Goal: Check status: Check status

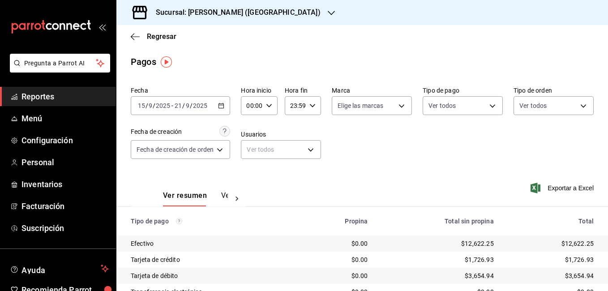
click at [225, 103] on div "[DATE] [DATE] - [DATE] [DATE]" at bounding box center [180, 105] width 99 height 19
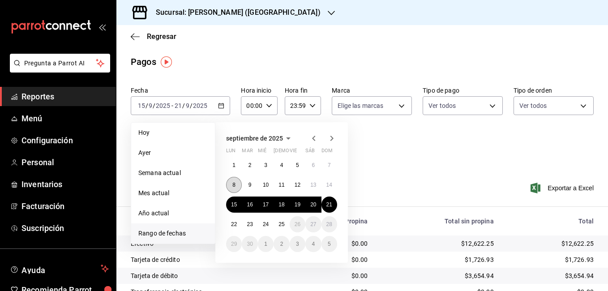
click at [238, 187] on button "8" at bounding box center [234, 185] width 16 height 16
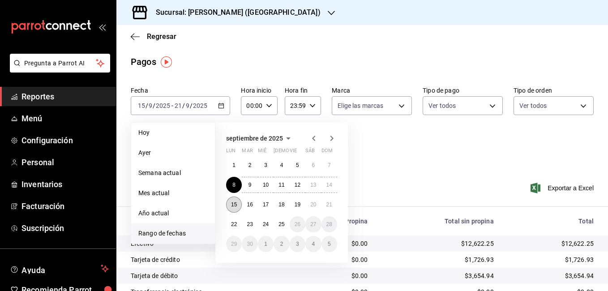
click at [237, 204] on button "15" at bounding box center [234, 204] width 16 height 16
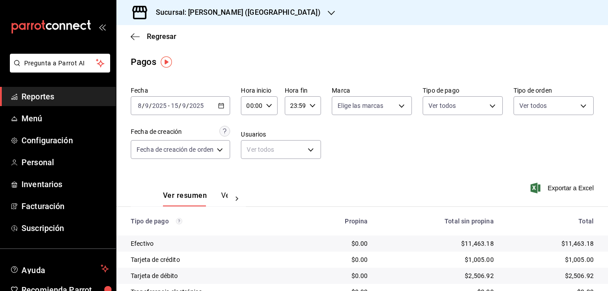
click at [225, 111] on div "[DATE] [DATE] - [DATE] [DATE]" at bounding box center [180, 105] width 99 height 19
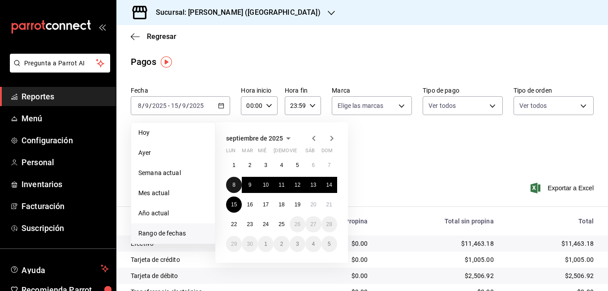
click at [233, 183] on abbr "8" at bounding box center [233, 185] width 3 height 6
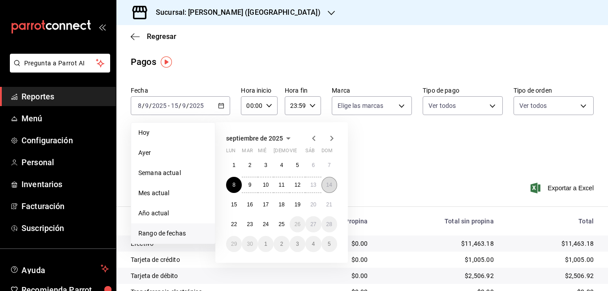
click at [332, 190] on button "14" at bounding box center [329, 185] width 16 height 16
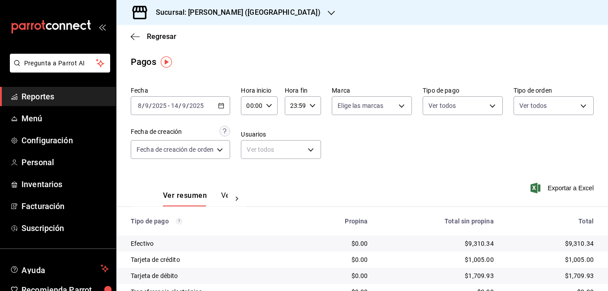
click at [219, 107] on icon "button" at bounding box center [221, 105] width 6 height 6
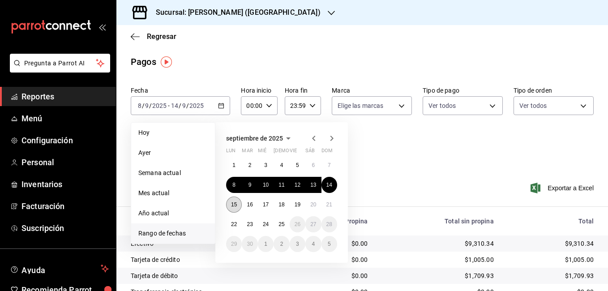
click at [228, 206] on button "15" at bounding box center [234, 204] width 16 height 16
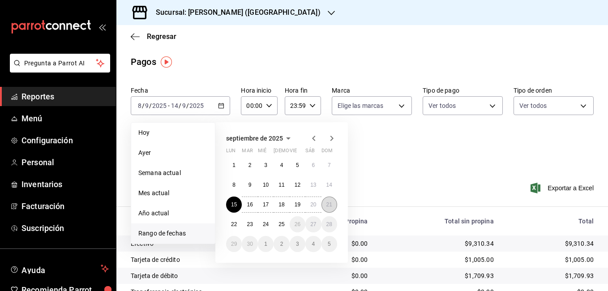
click at [328, 204] on abbr "21" at bounding box center [329, 204] width 6 height 6
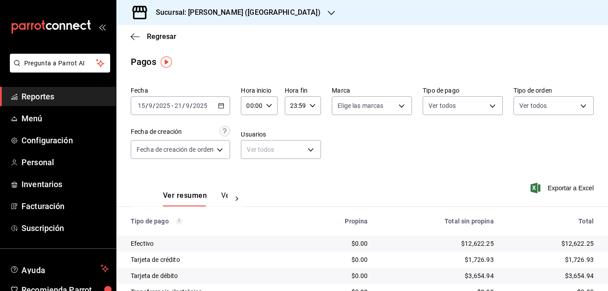
click at [223, 108] on \(Stroke\) "button" at bounding box center [220, 105] width 5 height 5
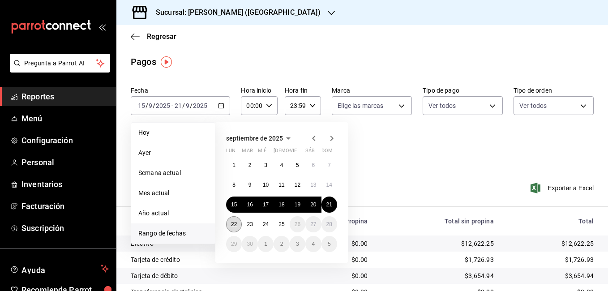
click at [237, 227] on button "22" at bounding box center [234, 224] width 16 height 16
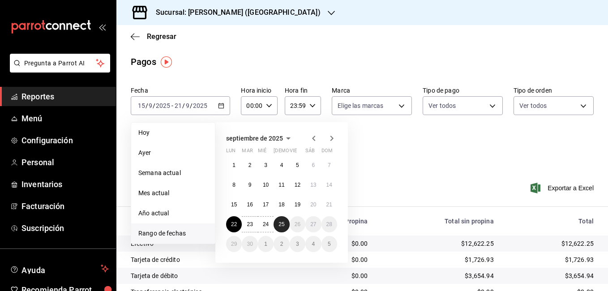
click at [285, 226] on button "25" at bounding box center [281, 224] width 16 height 16
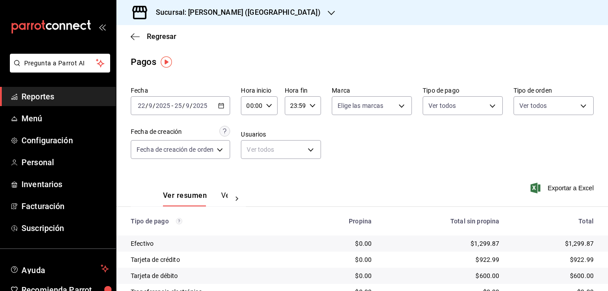
click at [227, 109] on div "[DATE] [DATE] - [DATE] [DATE]" at bounding box center [180, 105] width 99 height 19
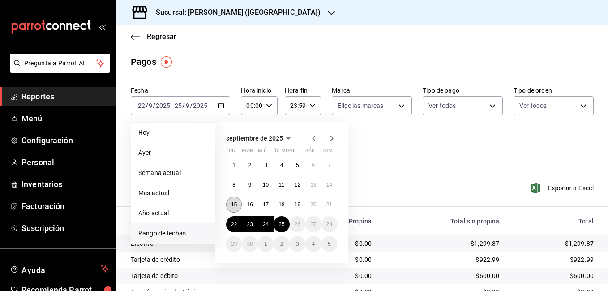
click at [237, 205] on button "15" at bounding box center [234, 204] width 16 height 16
click at [282, 203] on abbr "18" at bounding box center [281, 204] width 6 height 6
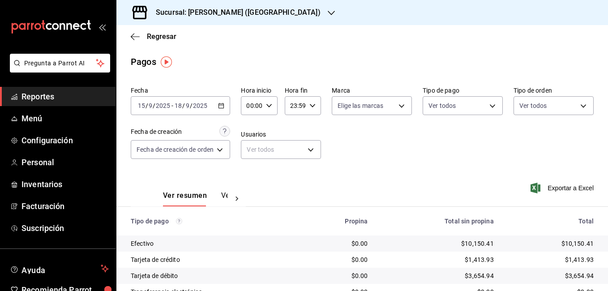
click at [220, 106] on icon "button" at bounding box center [221, 105] width 6 height 6
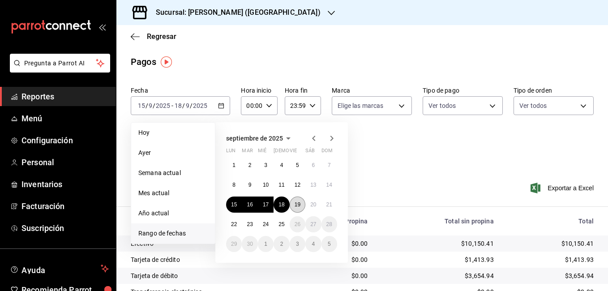
click at [294, 207] on abbr "19" at bounding box center [297, 204] width 6 height 6
click at [328, 208] on button "21" at bounding box center [329, 204] width 16 height 16
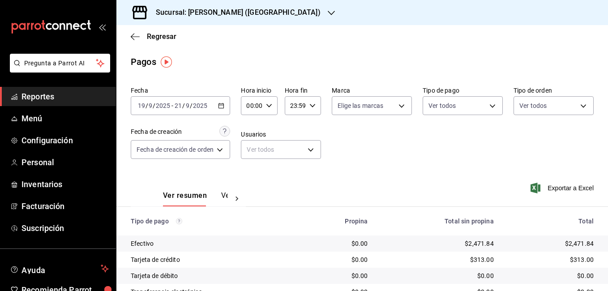
click at [224, 110] on div "[DATE] [DATE] - [DATE] [DATE]" at bounding box center [180, 105] width 99 height 19
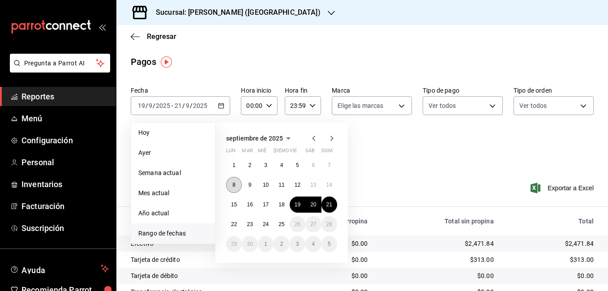
click at [238, 187] on button "8" at bounding box center [234, 185] width 16 height 16
click at [285, 187] on button "11" at bounding box center [281, 185] width 16 height 16
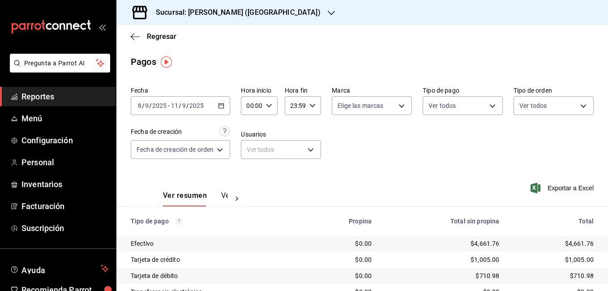
click at [220, 105] on \(Stroke\) "button" at bounding box center [220, 105] width 5 height 5
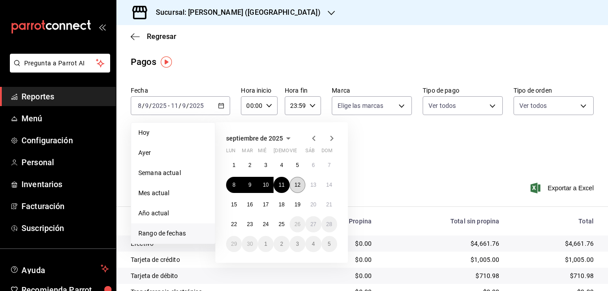
click at [297, 186] on abbr "12" at bounding box center [297, 185] width 6 height 6
click at [335, 187] on button "14" at bounding box center [329, 185] width 16 height 16
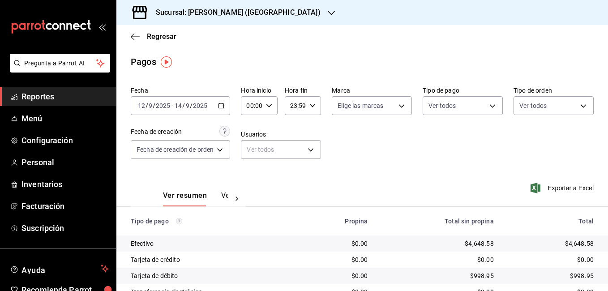
click at [225, 106] on div "[DATE] [DATE] - [DATE] [DATE]" at bounding box center [180, 105] width 99 height 19
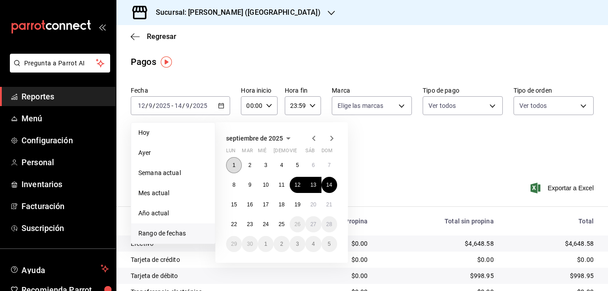
click at [237, 167] on button "1" at bounding box center [234, 165] width 16 height 16
click at [280, 169] on button "4" at bounding box center [281, 165] width 16 height 16
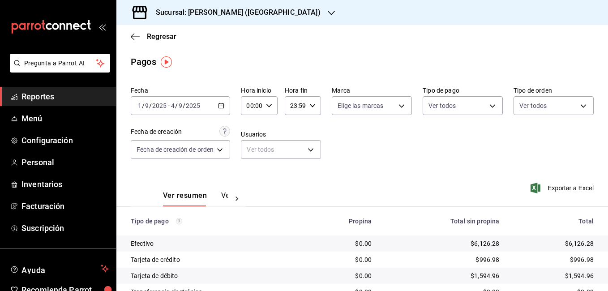
click at [221, 108] on \(Stroke\) "button" at bounding box center [220, 105] width 5 height 5
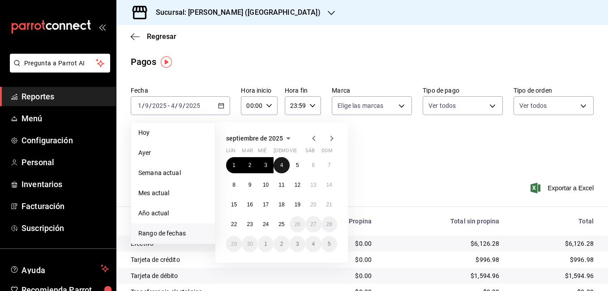
click at [285, 168] on button "4" at bounding box center [281, 165] width 16 height 16
click at [300, 166] on button "5" at bounding box center [297, 165] width 16 height 16
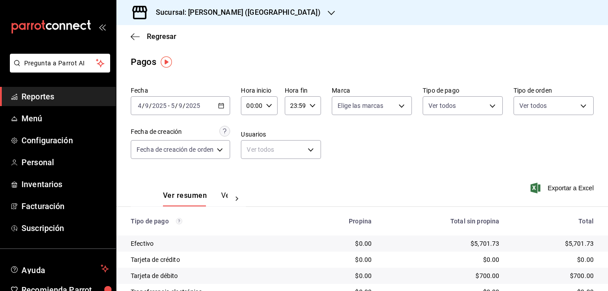
click at [219, 107] on icon "button" at bounding box center [221, 105] width 6 height 6
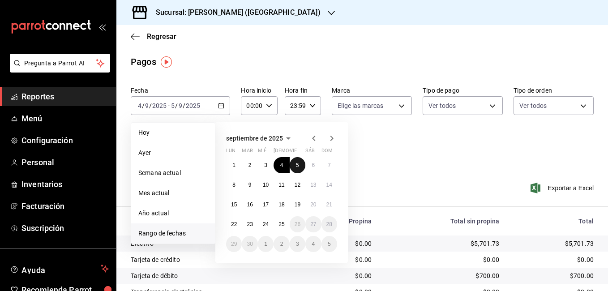
click at [299, 169] on button "5" at bounding box center [297, 165] width 16 height 16
click at [331, 166] on button "7" at bounding box center [329, 165] width 16 height 16
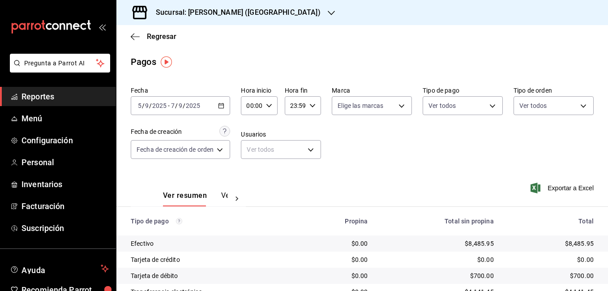
click at [224, 107] on \(Stroke\) "button" at bounding box center [220, 105] width 5 height 5
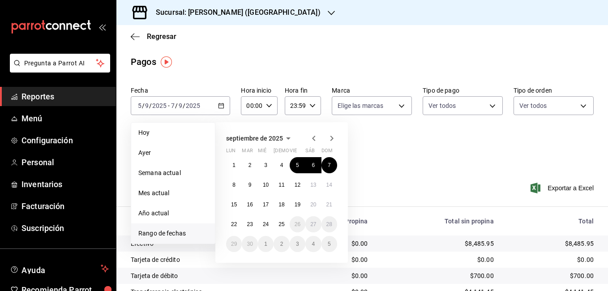
click at [290, 138] on icon "button" at bounding box center [288, 138] width 11 height 11
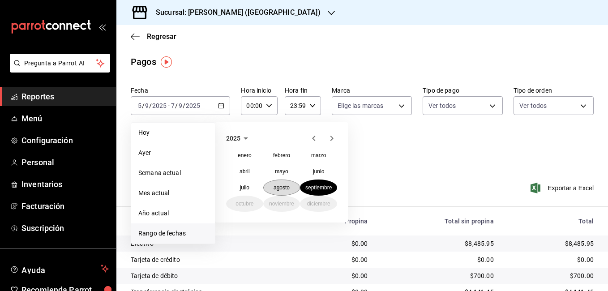
click at [281, 188] on abbr "agosto" at bounding box center [281, 187] width 16 height 6
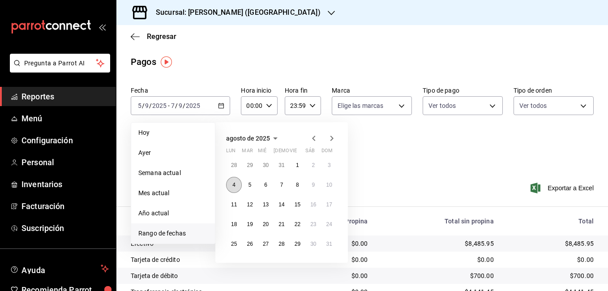
click at [234, 184] on abbr "4" at bounding box center [233, 185] width 3 height 6
click at [281, 187] on abbr "7" at bounding box center [281, 185] width 3 height 6
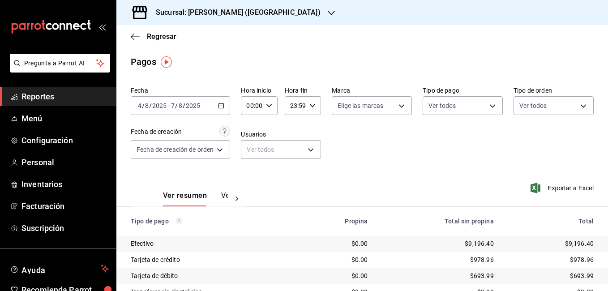
click at [225, 109] on div "[DATE] [DATE] - [DATE] [DATE]" at bounding box center [180, 105] width 99 height 19
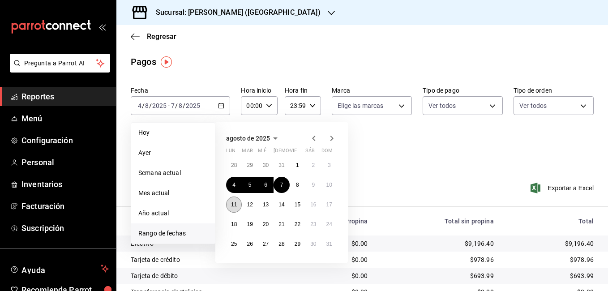
click at [235, 208] on button "11" at bounding box center [234, 204] width 16 height 16
click at [281, 207] on abbr "14" at bounding box center [281, 204] width 6 height 6
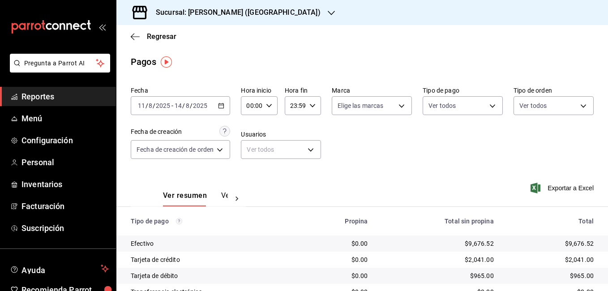
click at [223, 102] on icon "button" at bounding box center [221, 105] width 6 height 6
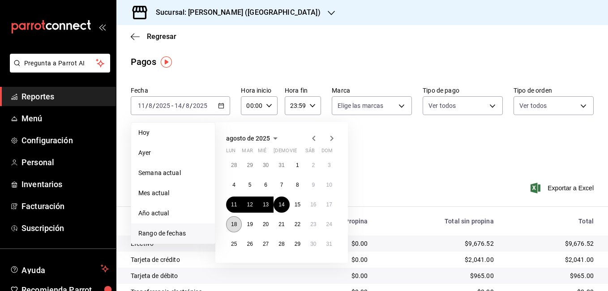
click at [229, 221] on button "18" at bounding box center [234, 224] width 16 height 16
click at [282, 224] on abbr "21" at bounding box center [281, 224] width 6 height 6
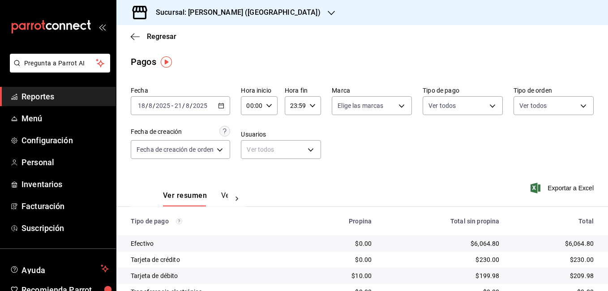
click at [226, 110] on div "[DATE] [DATE] - [DATE] [DATE]" at bounding box center [180, 105] width 99 height 19
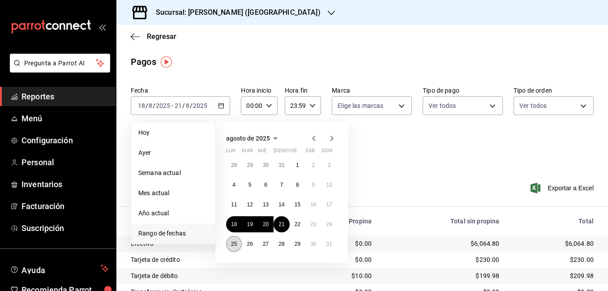
click at [232, 242] on abbr "25" at bounding box center [234, 244] width 6 height 6
click at [282, 245] on abbr "28" at bounding box center [281, 244] width 6 height 6
